Goal: Navigation & Orientation: Go to known website

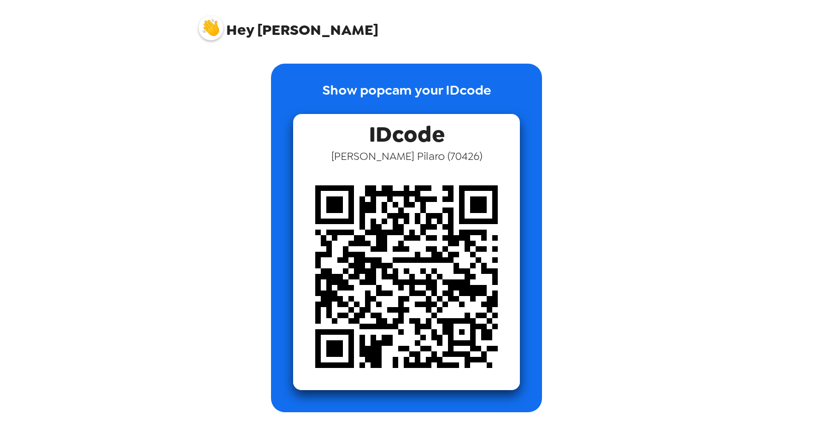
click at [209, 20] on img at bounding box center [211, 27] width 25 height 25
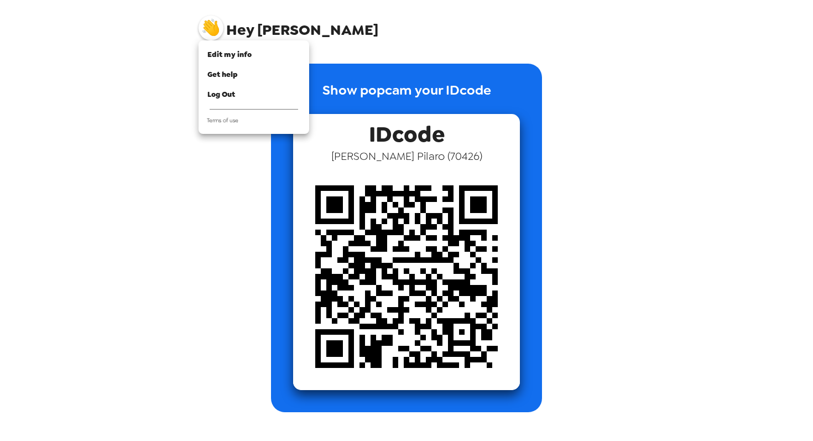
click at [244, 34] on div at bounding box center [406, 220] width 813 height 441
